Goal: Find specific page/section: Find specific page/section

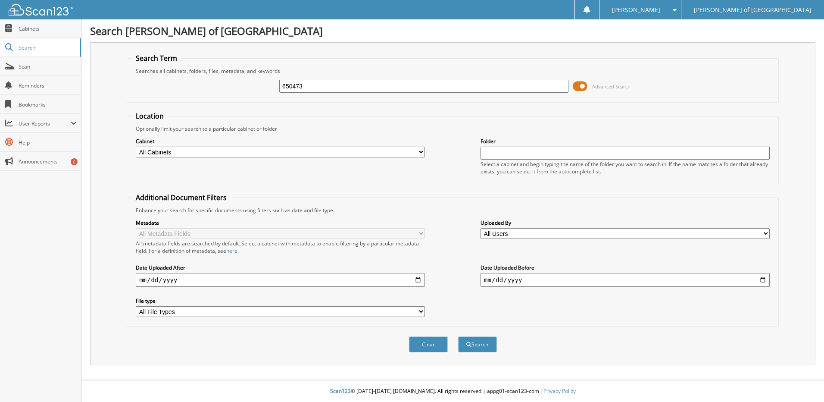
type input "650473"
click at [458, 336] on button "Search" at bounding box center [477, 344] width 39 height 16
type input "650090"
click at [458, 336] on button "Search" at bounding box center [477, 344] width 39 height 16
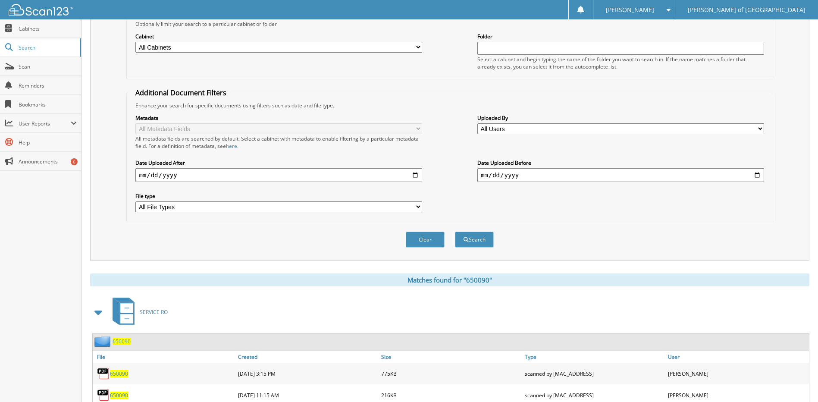
scroll to position [135, 0]
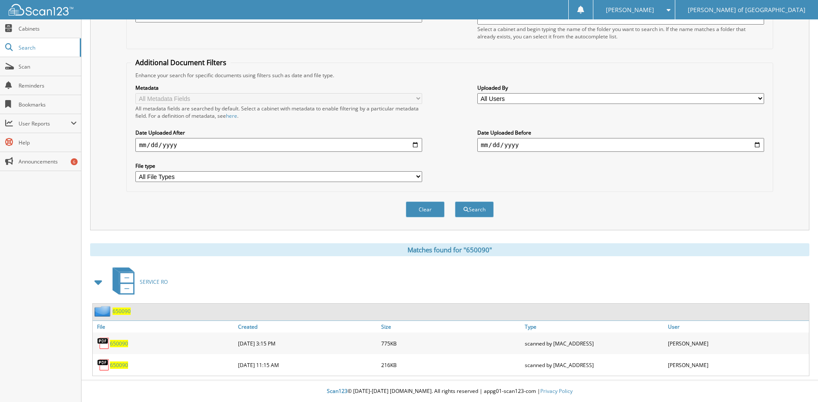
click at [119, 345] on span "650090" at bounding box center [119, 343] width 18 height 7
click at [31, 46] on span "Search" at bounding box center [47, 47] width 57 height 7
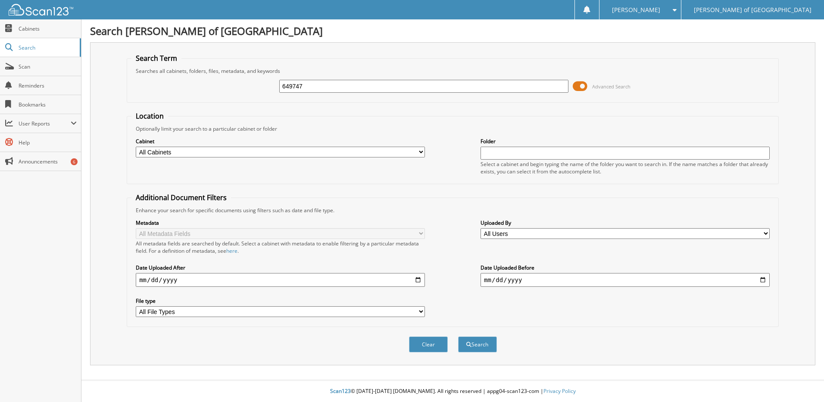
type input "649747"
click at [458, 336] on button "Search" at bounding box center [477, 344] width 39 height 16
